Goal: Task Accomplishment & Management: Use online tool/utility

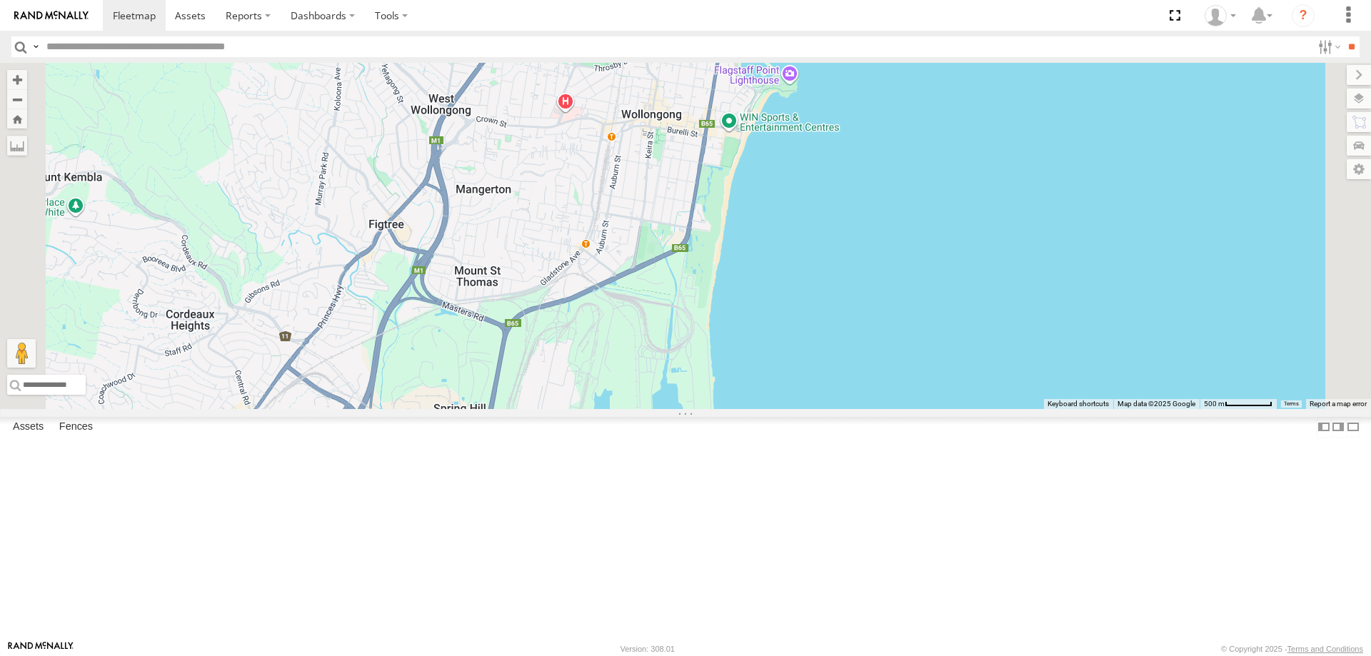
drag, startPoint x: 879, startPoint y: 392, endPoint x: 879, endPoint y: 358, distance: 34.3
click at [879, 357] on div at bounding box center [685, 236] width 1371 height 346
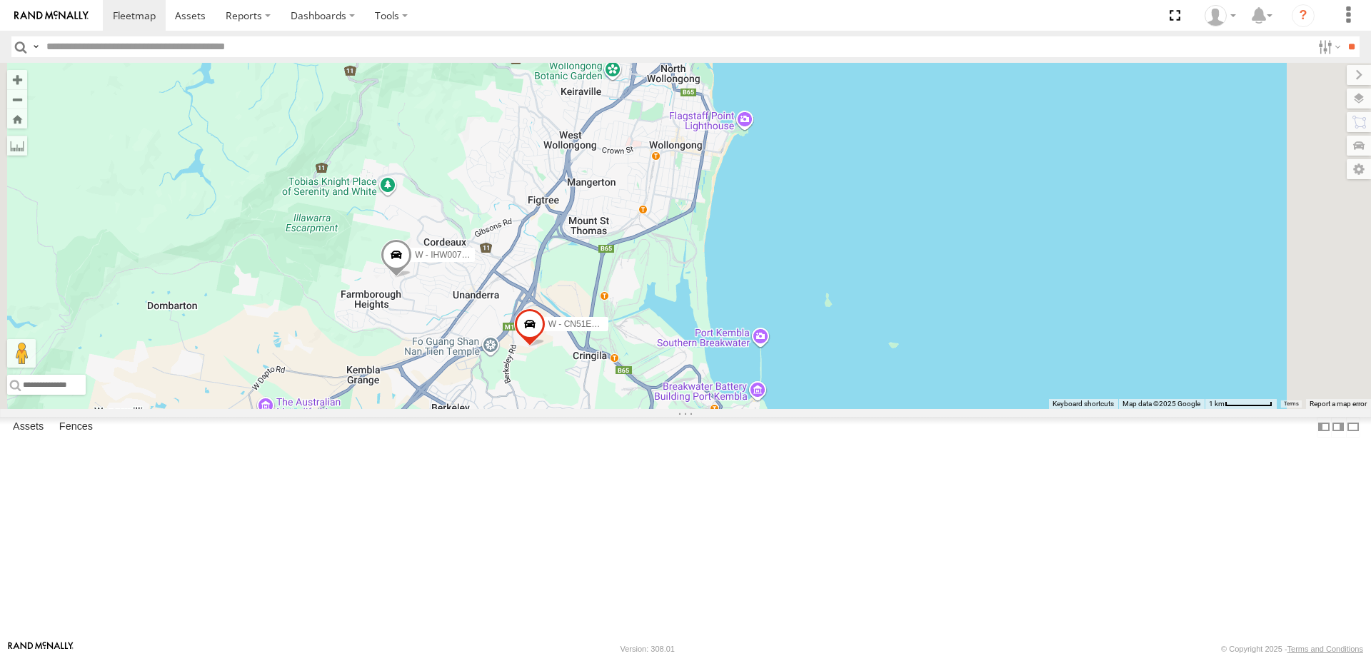
drag, startPoint x: 822, startPoint y: 550, endPoint x: 817, endPoint y: 418, distance: 131.5
click at [818, 409] on div "W - CN51ES - [PERSON_NAME] W - IHW007 - [PERSON_NAME]" at bounding box center [685, 236] width 1371 height 346
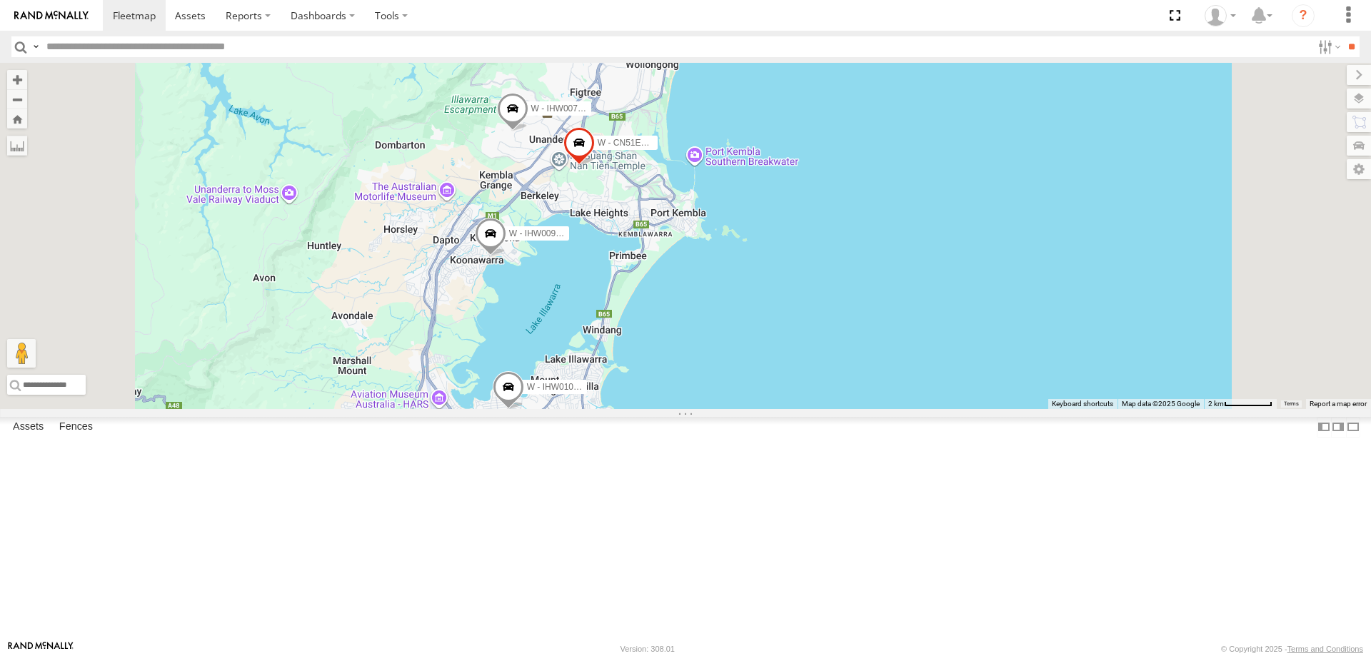
drag, startPoint x: 944, startPoint y: 514, endPoint x: 938, endPoint y: 455, distance: 58.9
click at [942, 409] on div "W - CN51ES - [PERSON_NAME] W - IHW009 - [PERSON_NAME] W - IHW007 - [PERSON_NAME…" at bounding box center [685, 236] width 1371 height 346
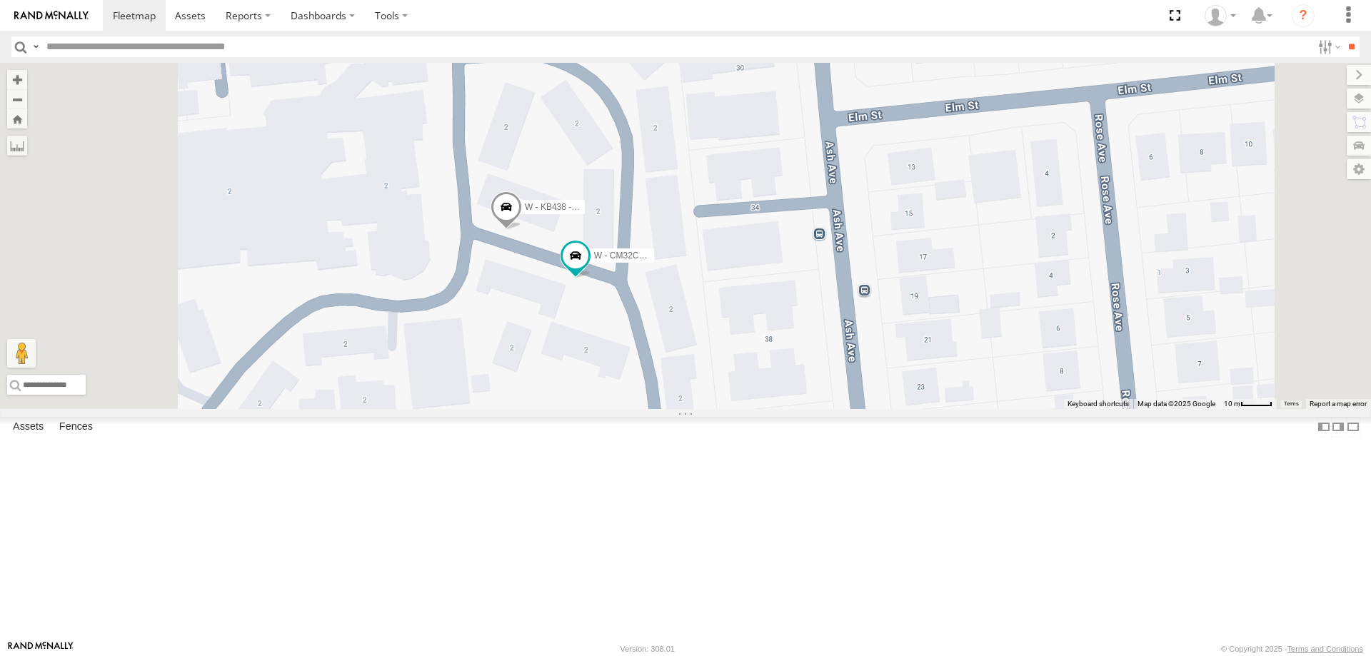
click at [522, 230] on span at bounding box center [505, 210] width 31 height 39
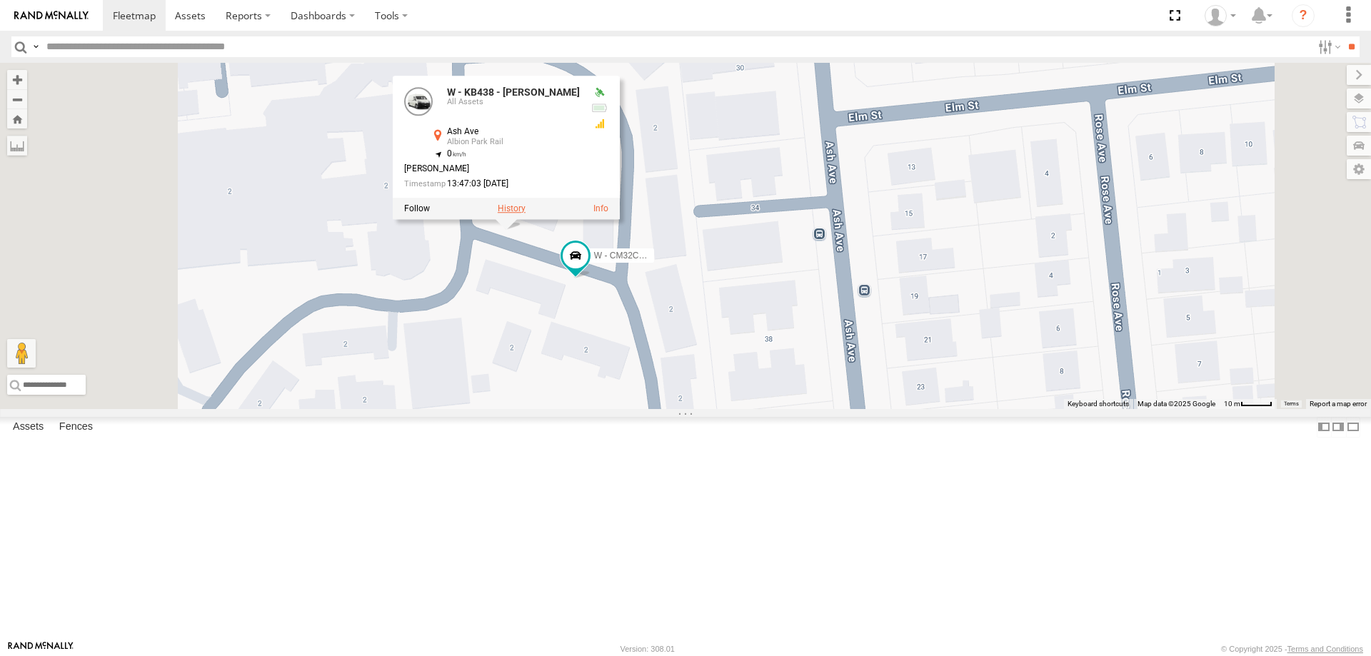
click at [525, 213] on label at bounding box center [512, 208] width 28 height 10
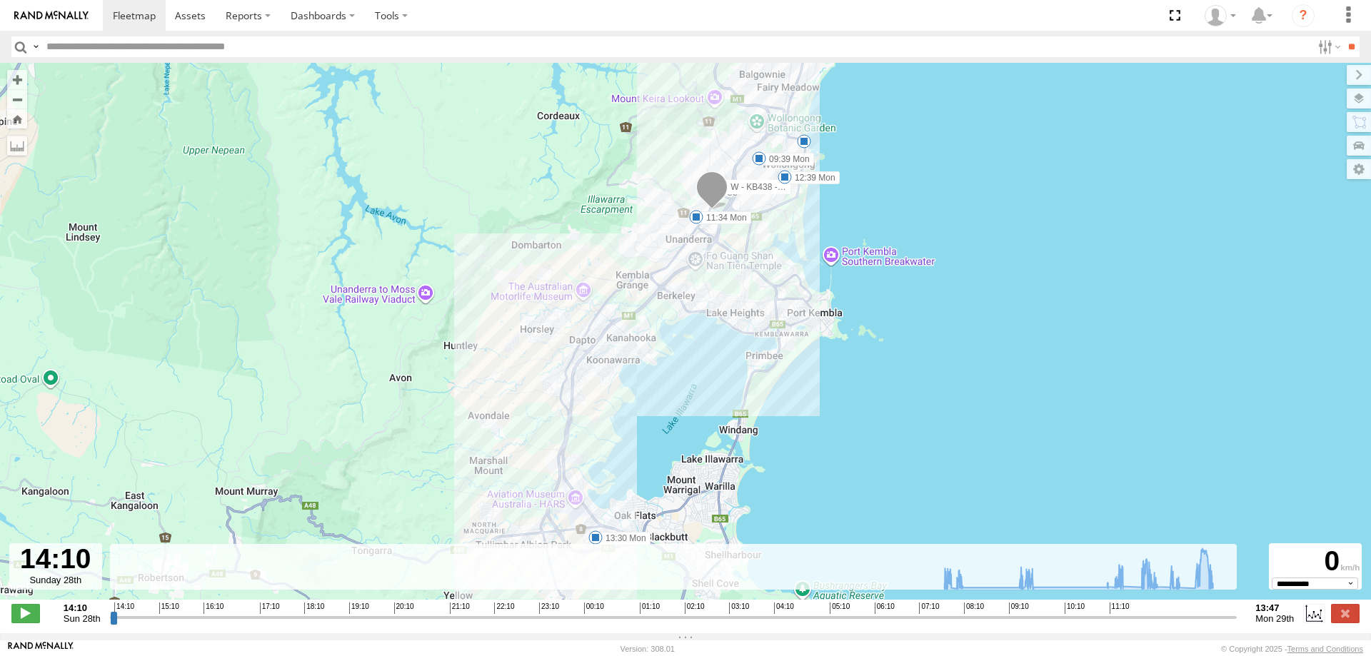
click at [110, 622] on input "range" at bounding box center [673, 617] width 1127 height 14
drag, startPoint x: 113, startPoint y: 625, endPoint x: 1222, endPoint y: 652, distance: 1108.9
type input "**********"
click at [1222, 624] on input "range" at bounding box center [673, 617] width 1127 height 14
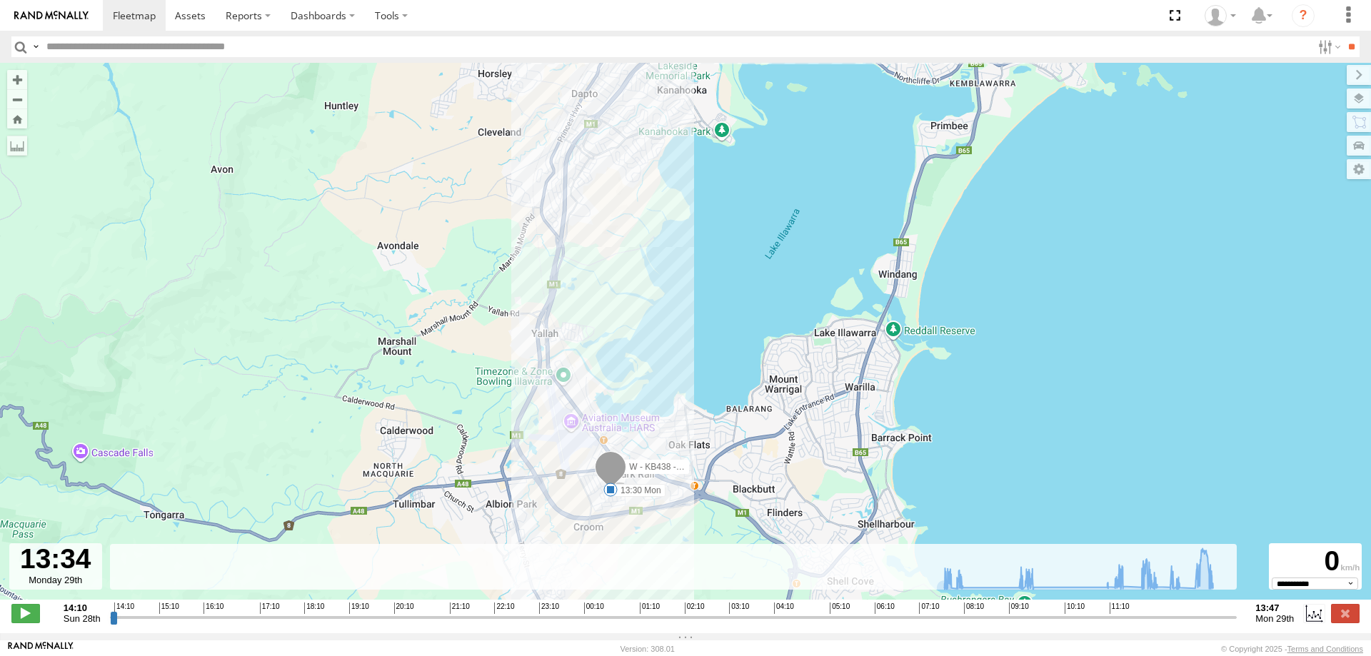
drag, startPoint x: 655, startPoint y: 440, endPoint x: 672, endPoint y: 386, distance: 57.1
click at [672, 386] on div "W - KB438 - [PERSON_NAME] 09:39 Mon 11:34 Mon 12:39 Mon 13:30 Mon" at bounding box center [685, 339] width 1371 height 552
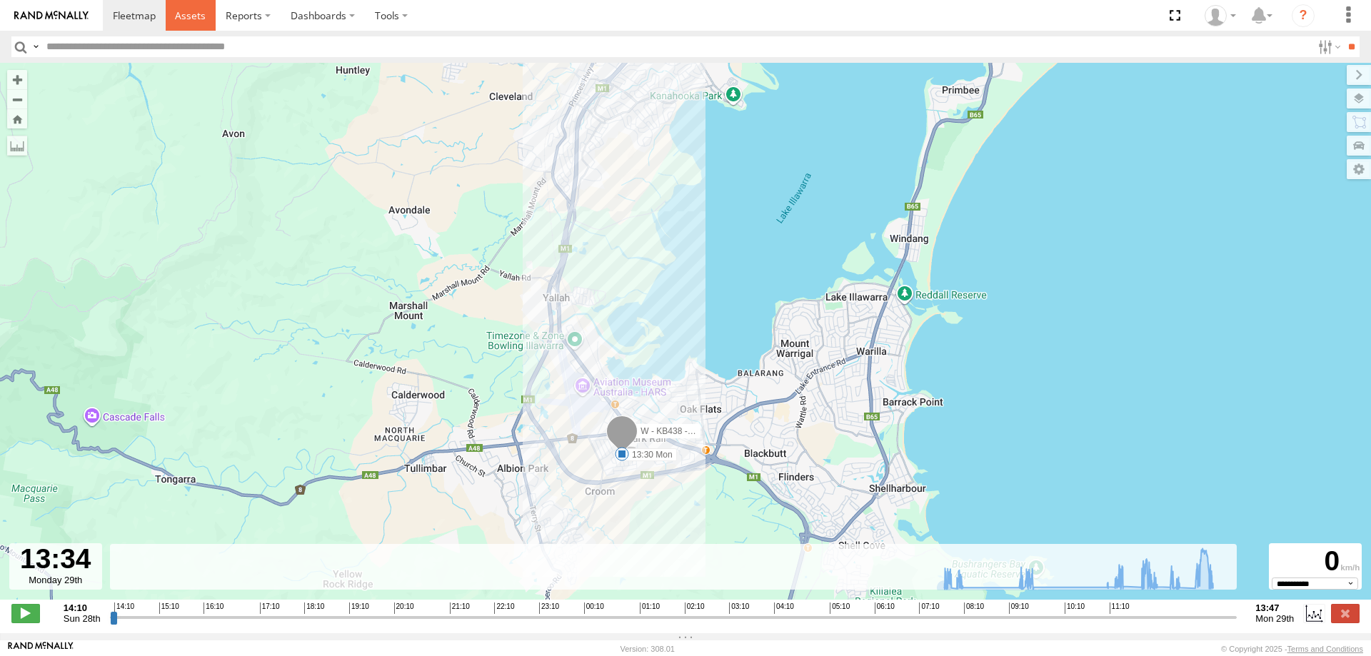
click at [182, 16] on span at bounding box center [190, 16] width 31 height 14
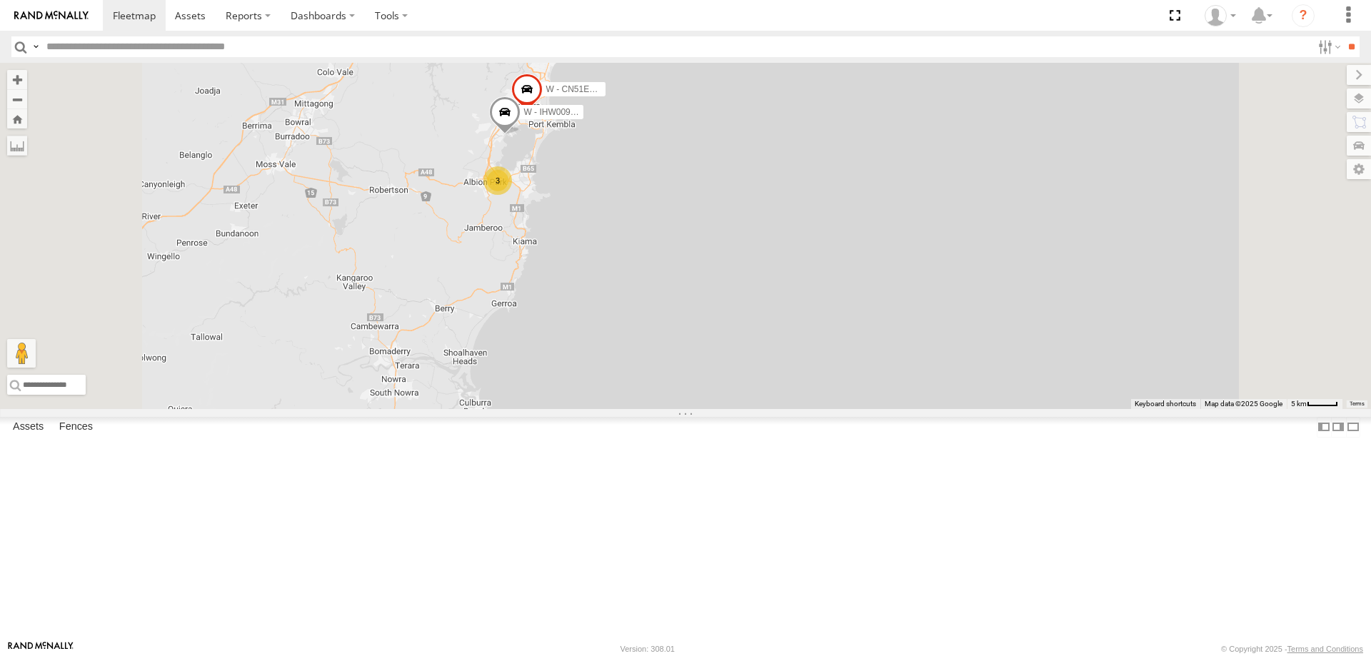
drag, startPoint x: 822, startPoint y: 451, endPoint x: 794, endPoint y: 445, distance: 29.1
click at [819, 409] on div "B - DG93WL - Josh Fahd M - DKX359 - Jonathan Tauga W - CN51ES - Cameron Ashby W…" at bounding box center [685, 236] width 1371 height 346
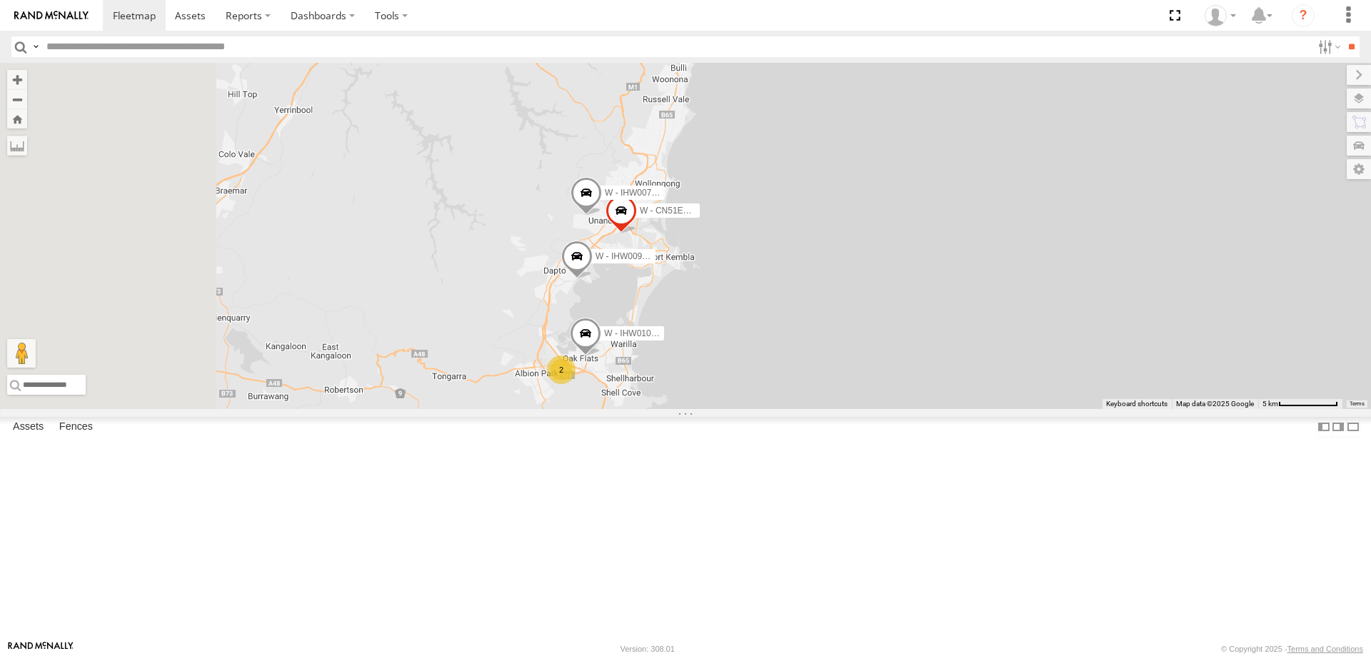
drag, startPoint x: 805, startPoint y: 261, endPoint x: 979, endPoint y: 464, distance: 267.3
click at [987, 409] on div "B - DG93WL - Josh Fahd M - DKX359 - Jonathan Tauga W - IHW009 - Geoff Cooper W …" at bounding box center [685, 236] width 1371 height 346
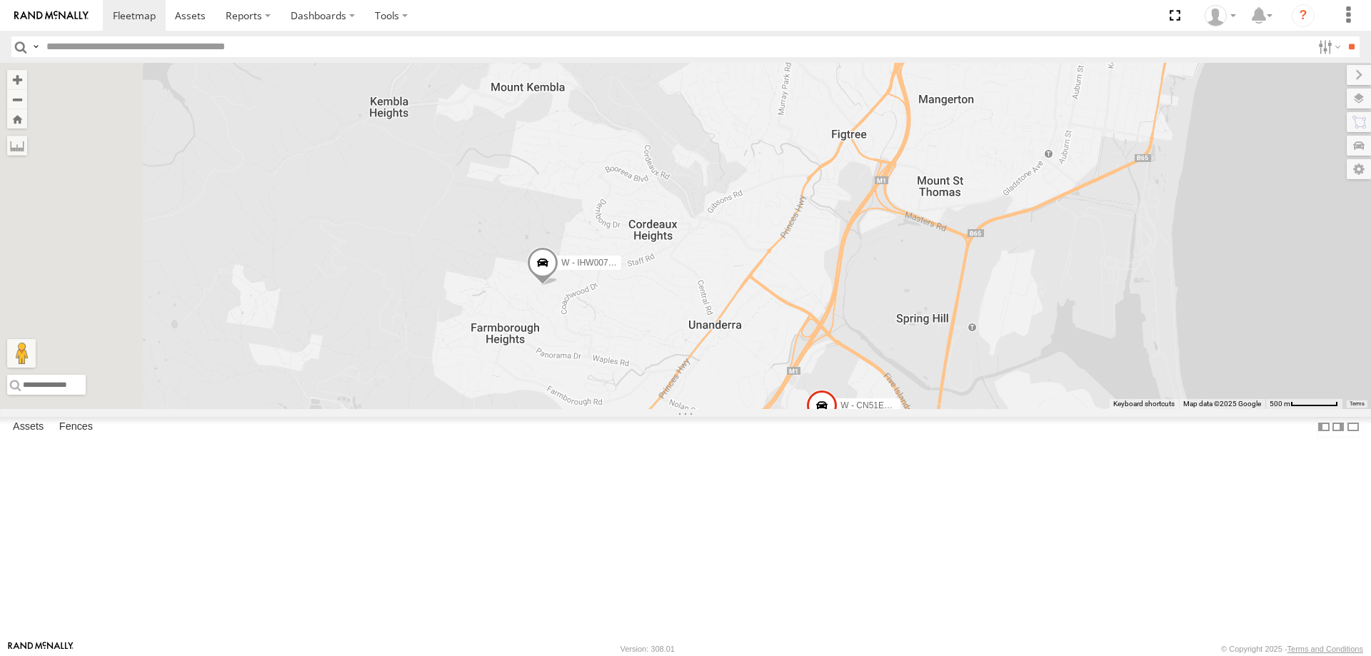
drag, startPoint x: 675, startPoint y: 273, endPoint x: 754, endPoint y: 440, distance: 185.2
click at [754, 409] on div "B - DG93WL - Josh Fahd M - DKX359 - Jonathan Tauga W - IHW009 - Geoff Cooper W …" at bounding box center [685, 236] width 1371 height 346
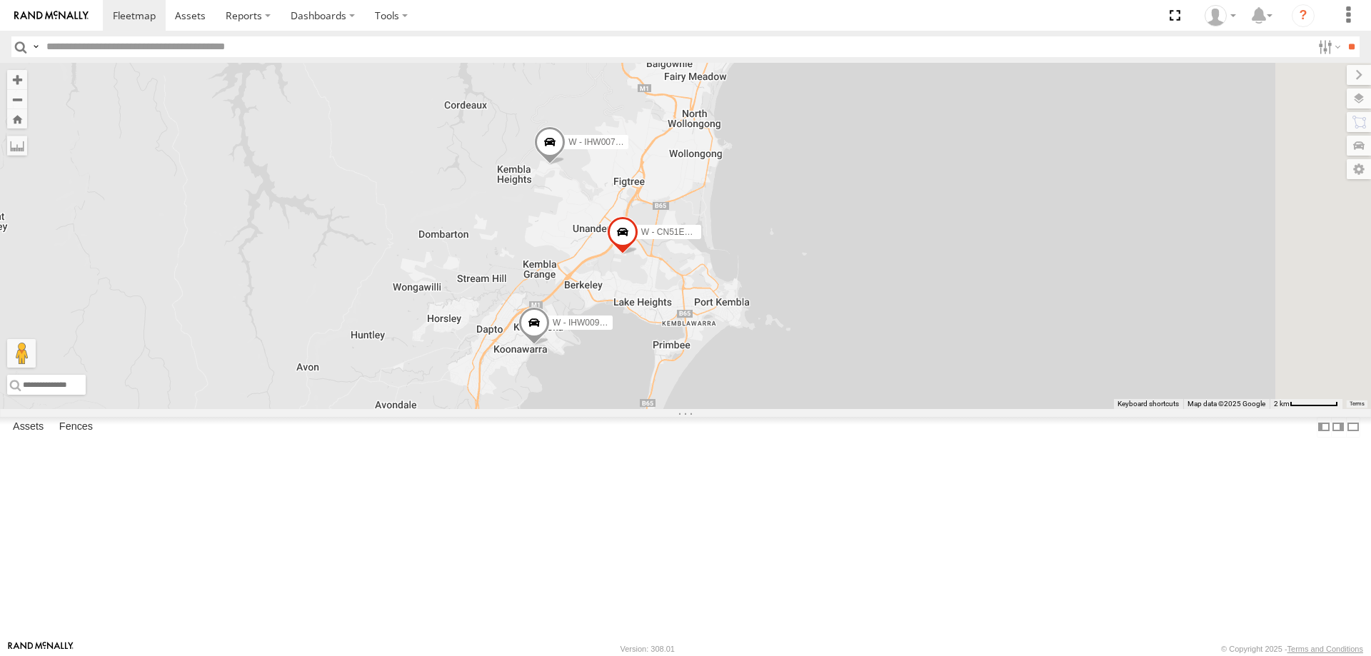
drag, startPoint x: 1009, startPoint y: 311, endPoint x: 834, endPoint y: 231, distance: 192.0
click at [948, 368] on div "W - CN51ES - Cameron Ashby W - IHW009 - Geoff Cooper W - IHW007 - Paul Whatman …" at bounding box center [685, 236] width 1371 height 346
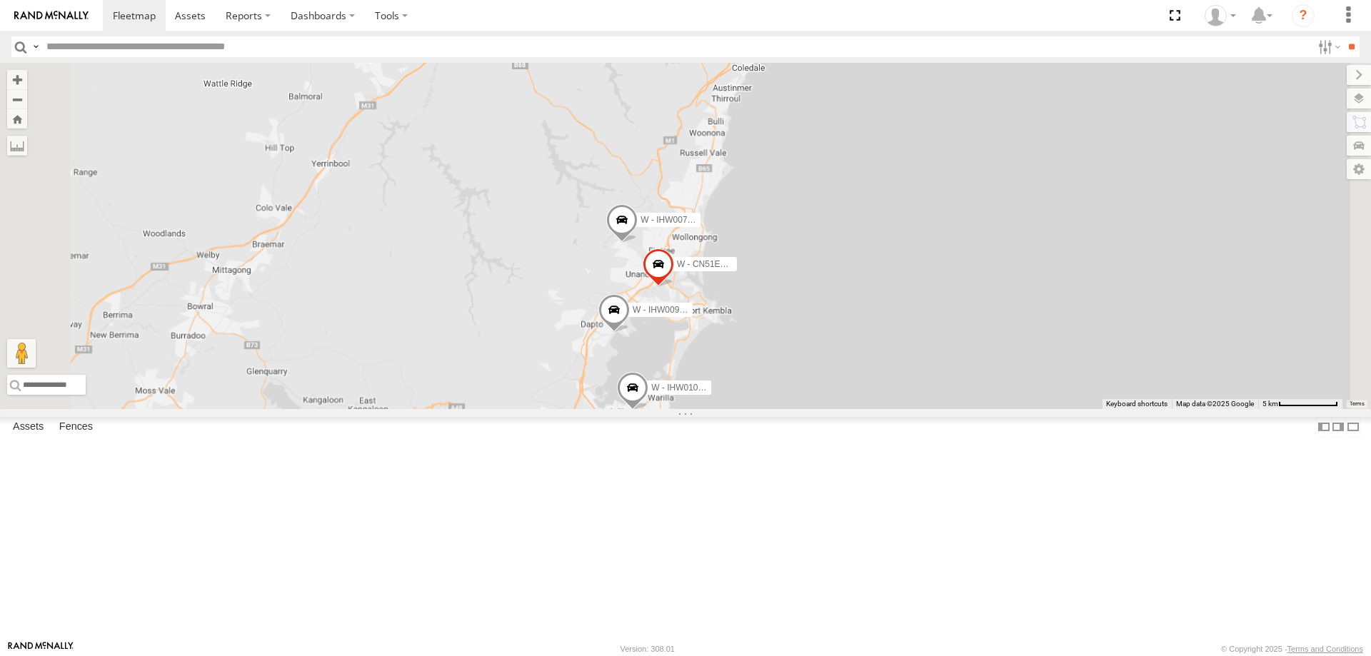
drag, startPoint x: 954, startPoint y: 546, endPoint x: 803, endPoint y: 508, distance: 155.3
click at [824, 409] on div "W - CN51ES - Cameron Ashby W - IHW009 - Geoff Cooper W - IHW007 - Paul Whatman …" at bounding box center [685, 236] width 1371 height 346
